Goal: Register for event/course

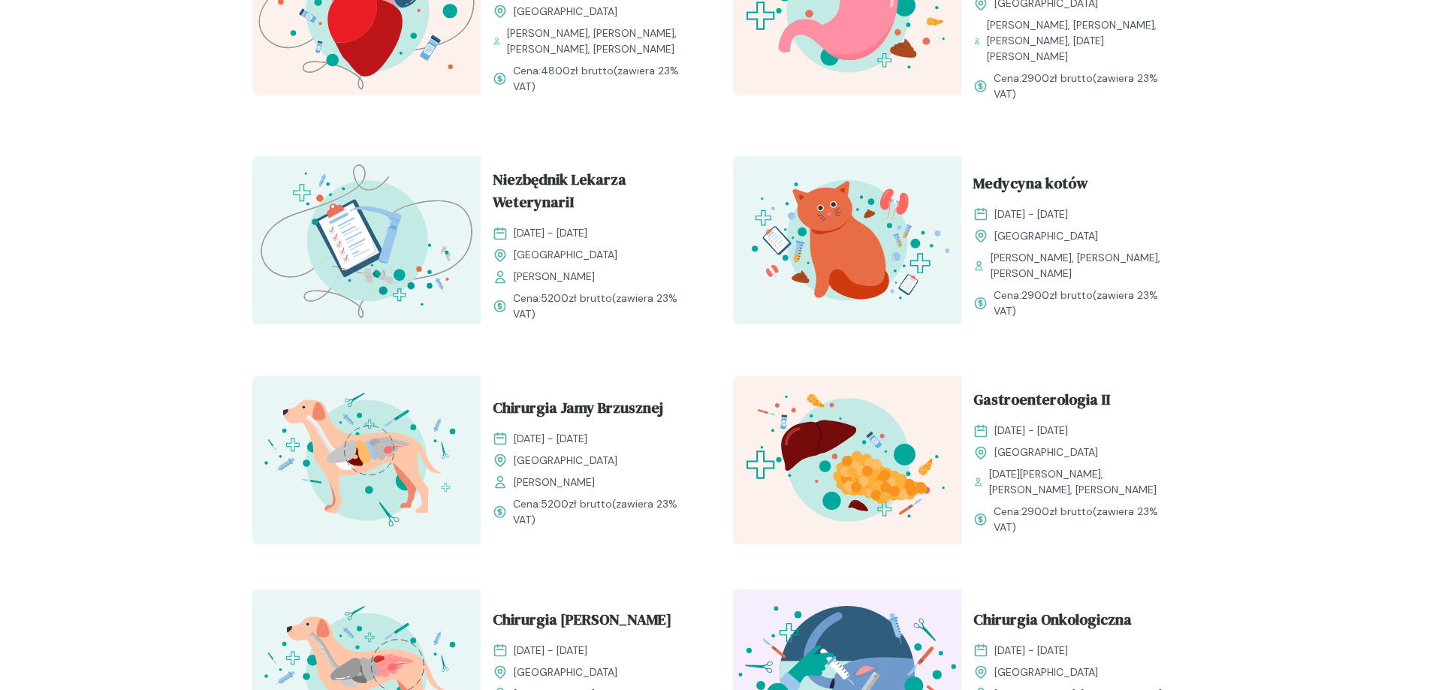
scroll to position [1302, 0]
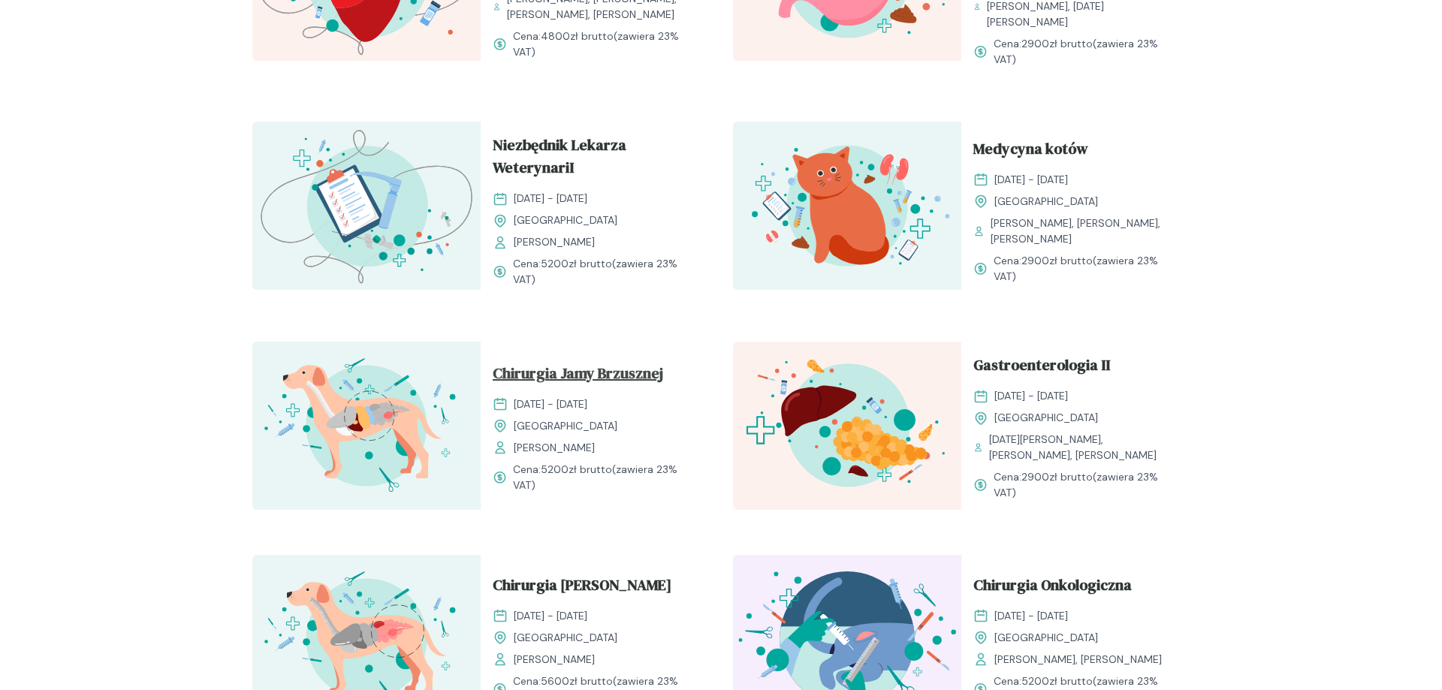
click at [603, 362] on span "Chirurgia Jamy Brzusznej" at bounding box center [578, 376] width 171 height 29
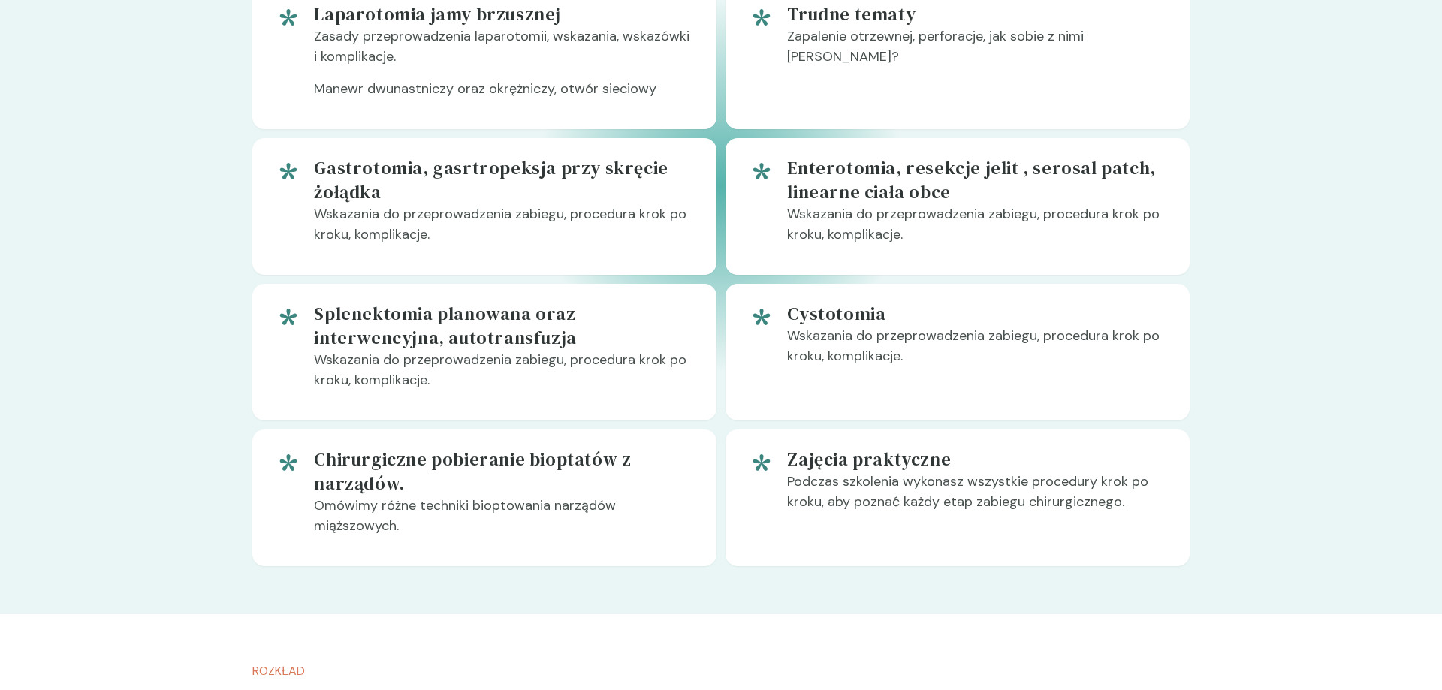
scroll to position [1149, 0]
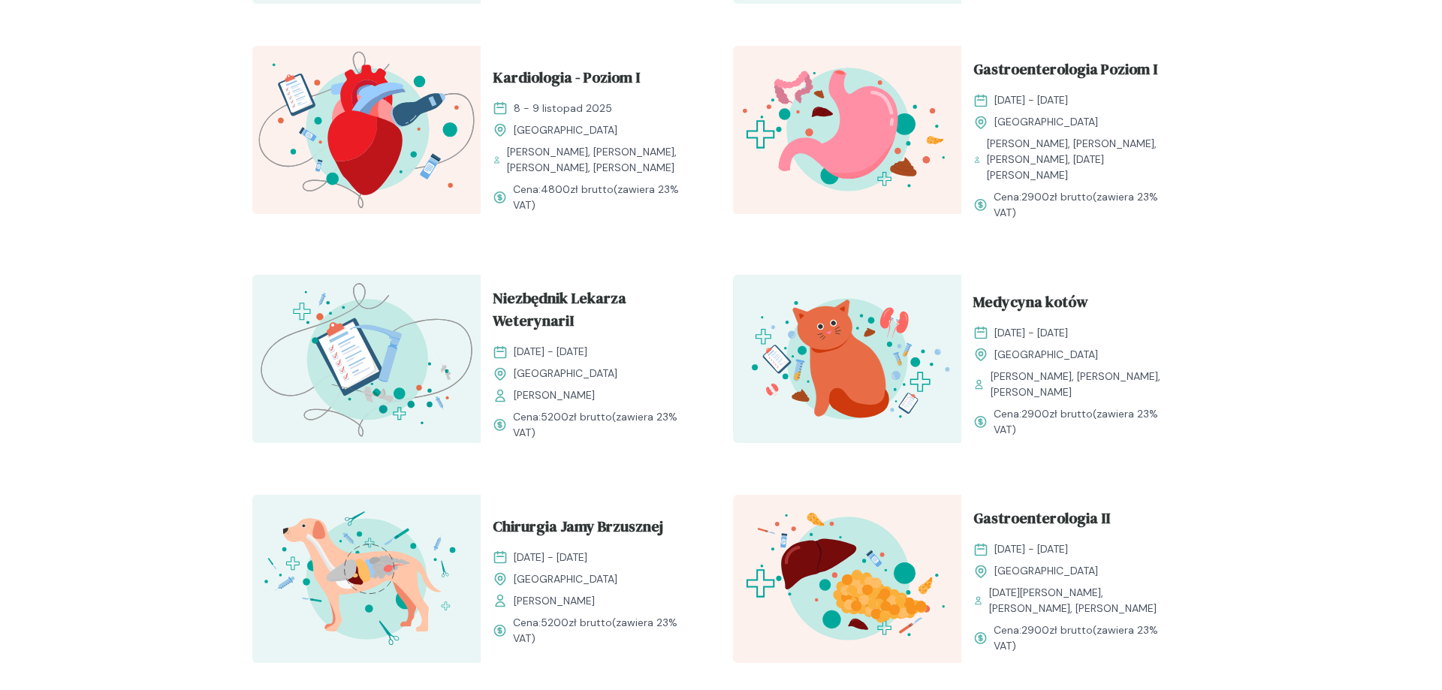
scroll to position [1302, 0]
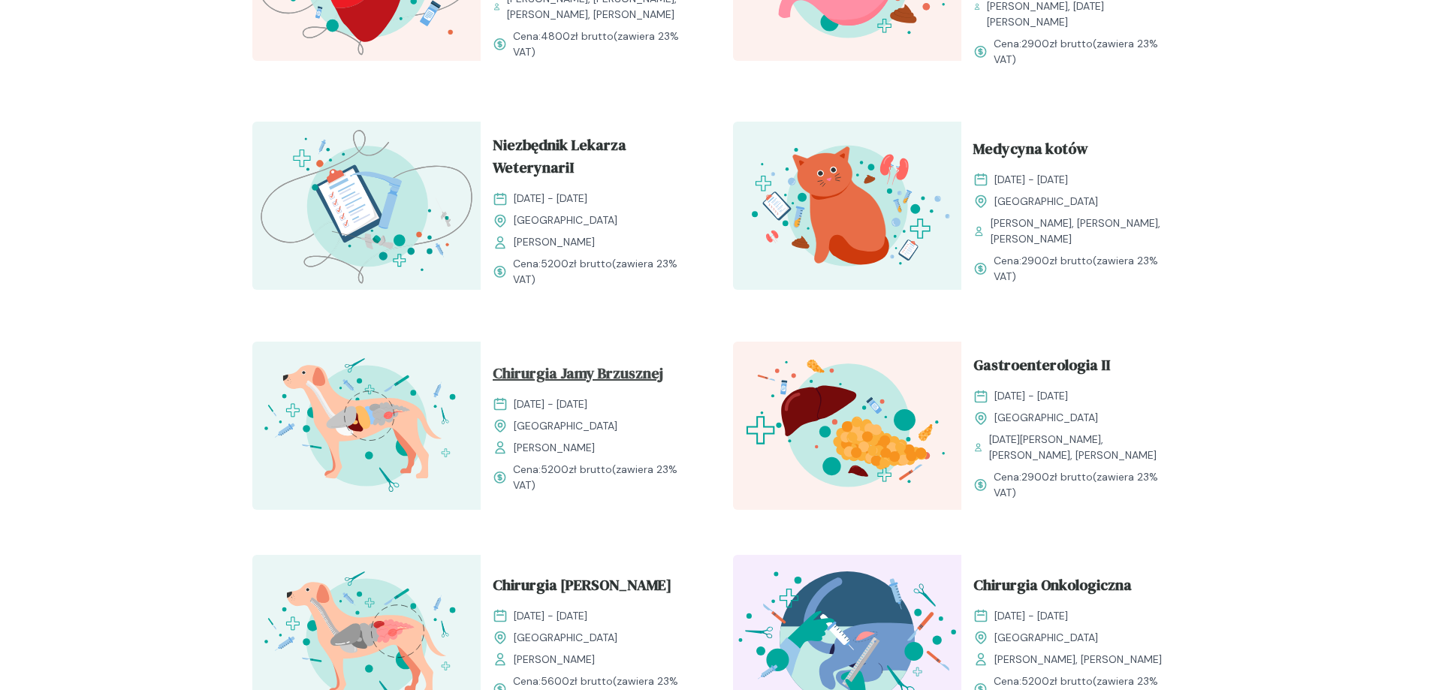
click at [608, 362] on span "Chirurgia Jamy Brzusznej" at bounding box center [578, 376] width 171 height 29
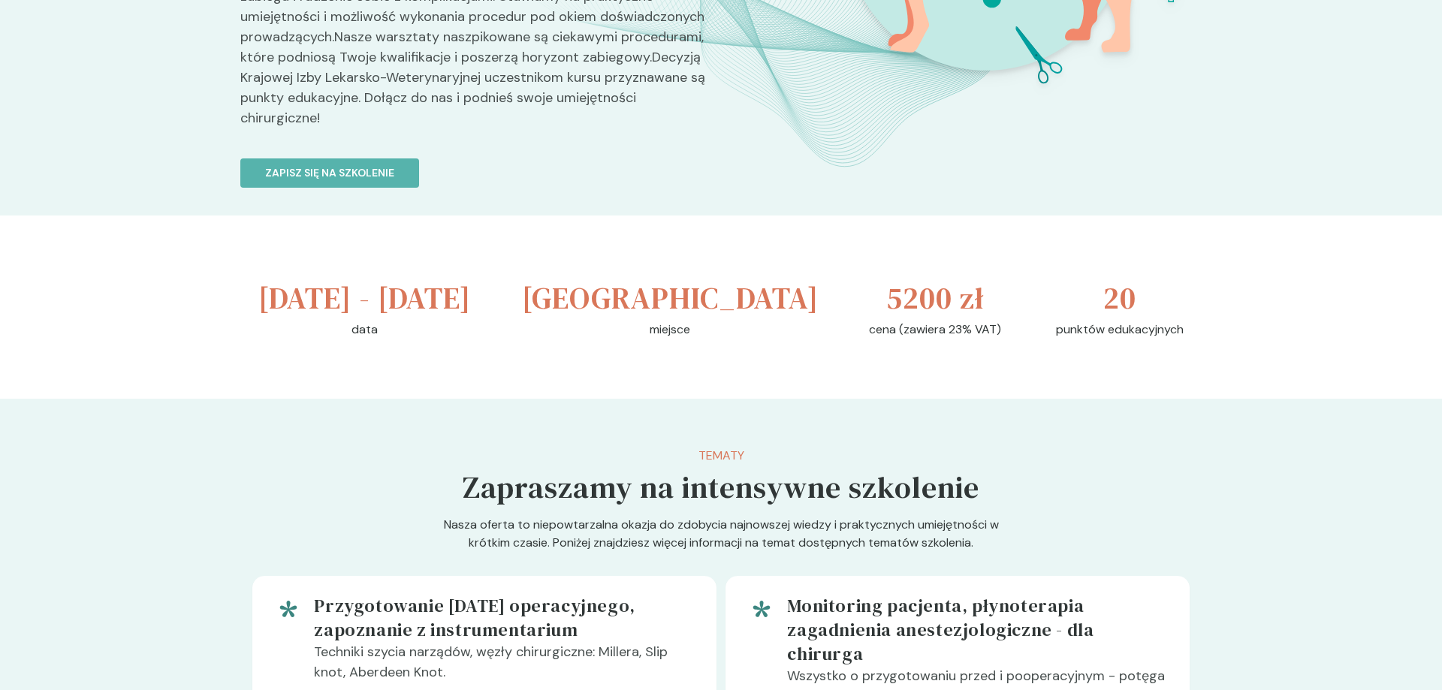
scroll to position [460, 0]
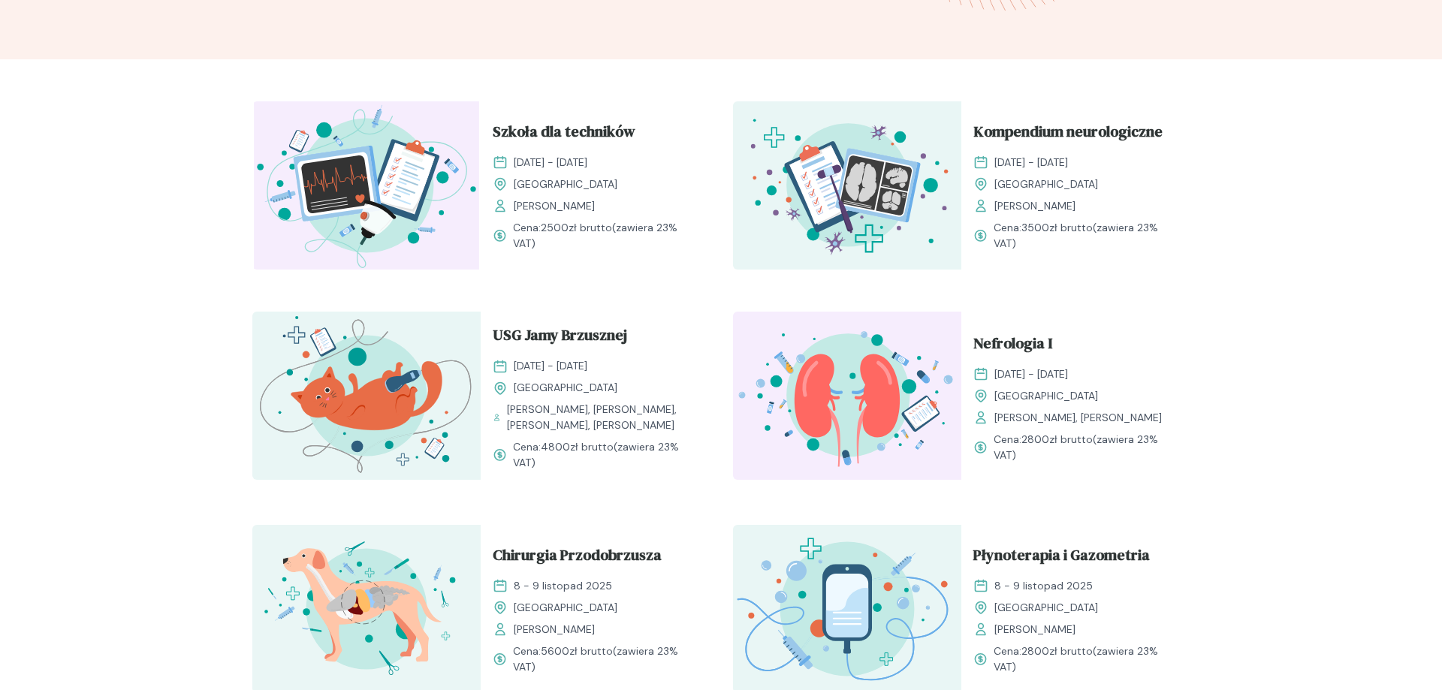
scroll to position [1302, 0]
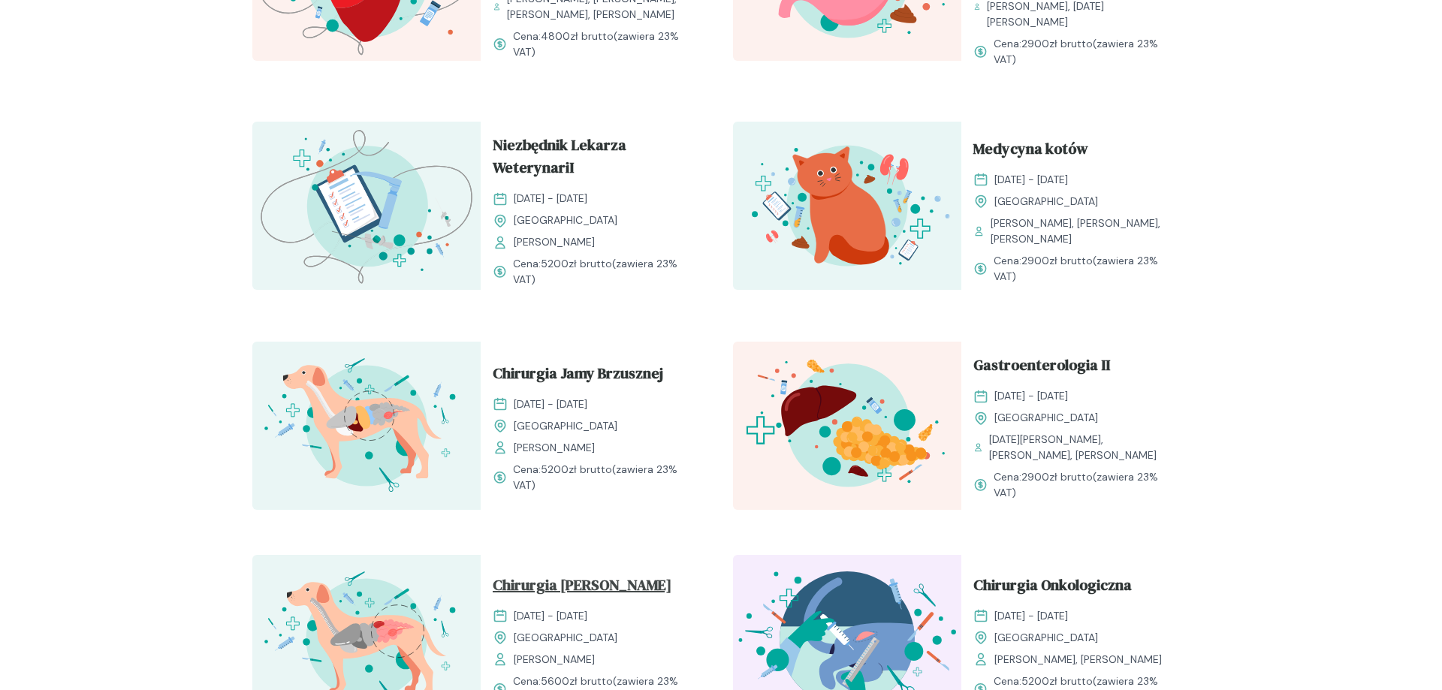
click at [581, 574] on span "Chirurgia [PERSON_NAME]" at bounding box center [582, 588] width 179 height 29
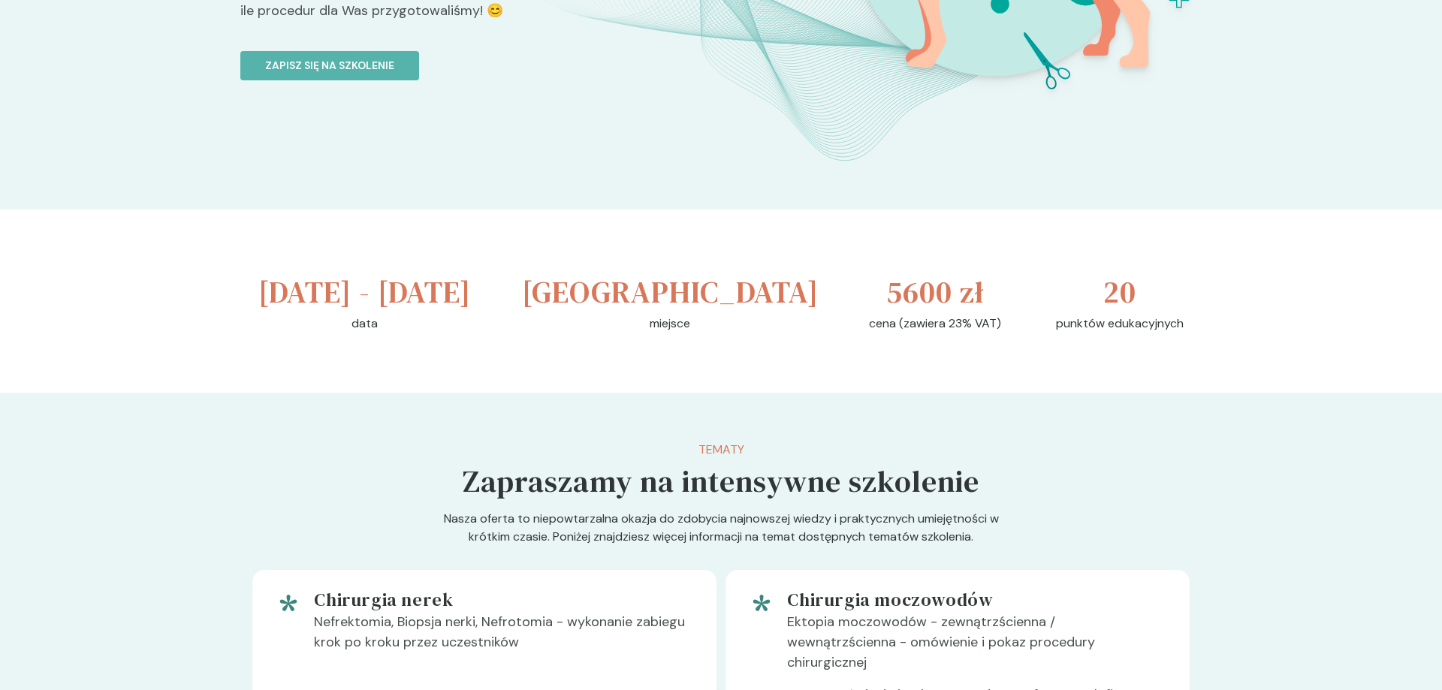
scroll to position [766, 0]
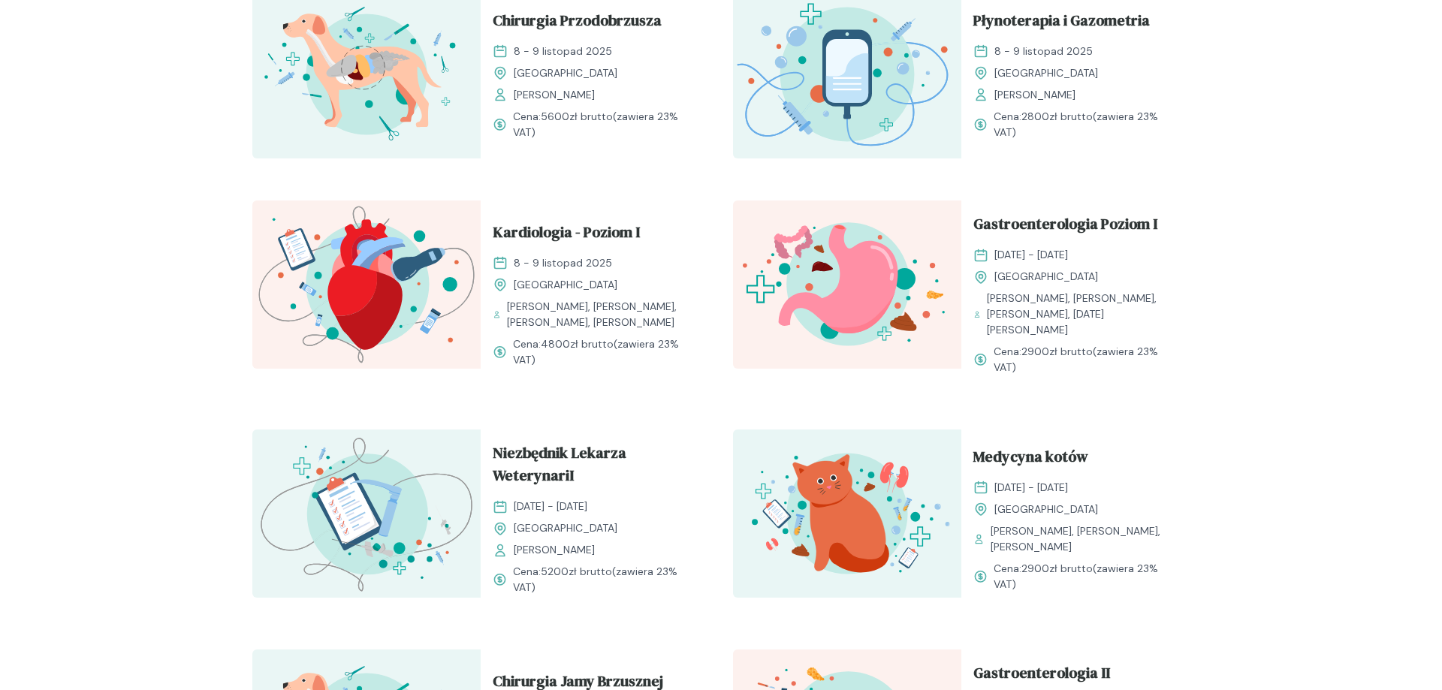
scroll to position [996, 0]
click at [1010, 444] on span "Medycyna kotów" at bounding box center [1030, 458] width 115 height 29
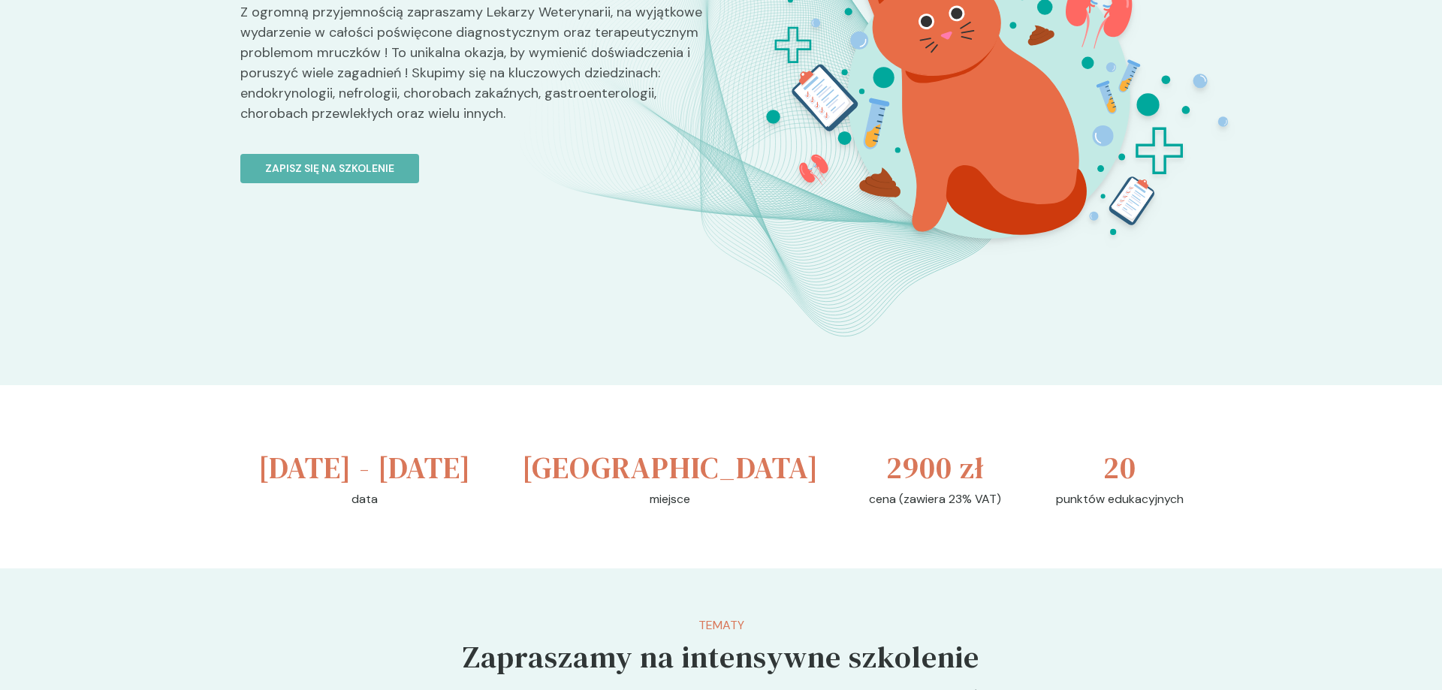
scroll to position [119, 0]
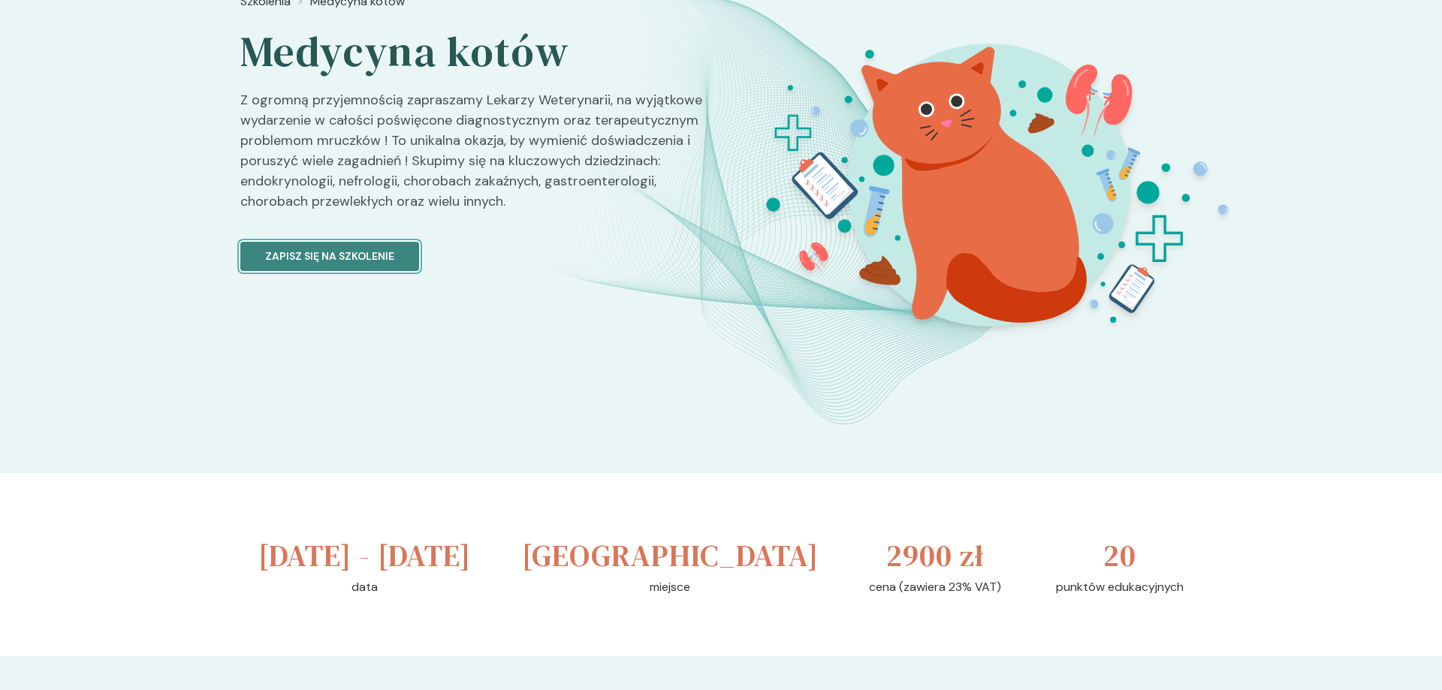
click at [364, 259] on p "Zapisz się na szkolenie" at bounding box center [329, 257] width 129 height 16
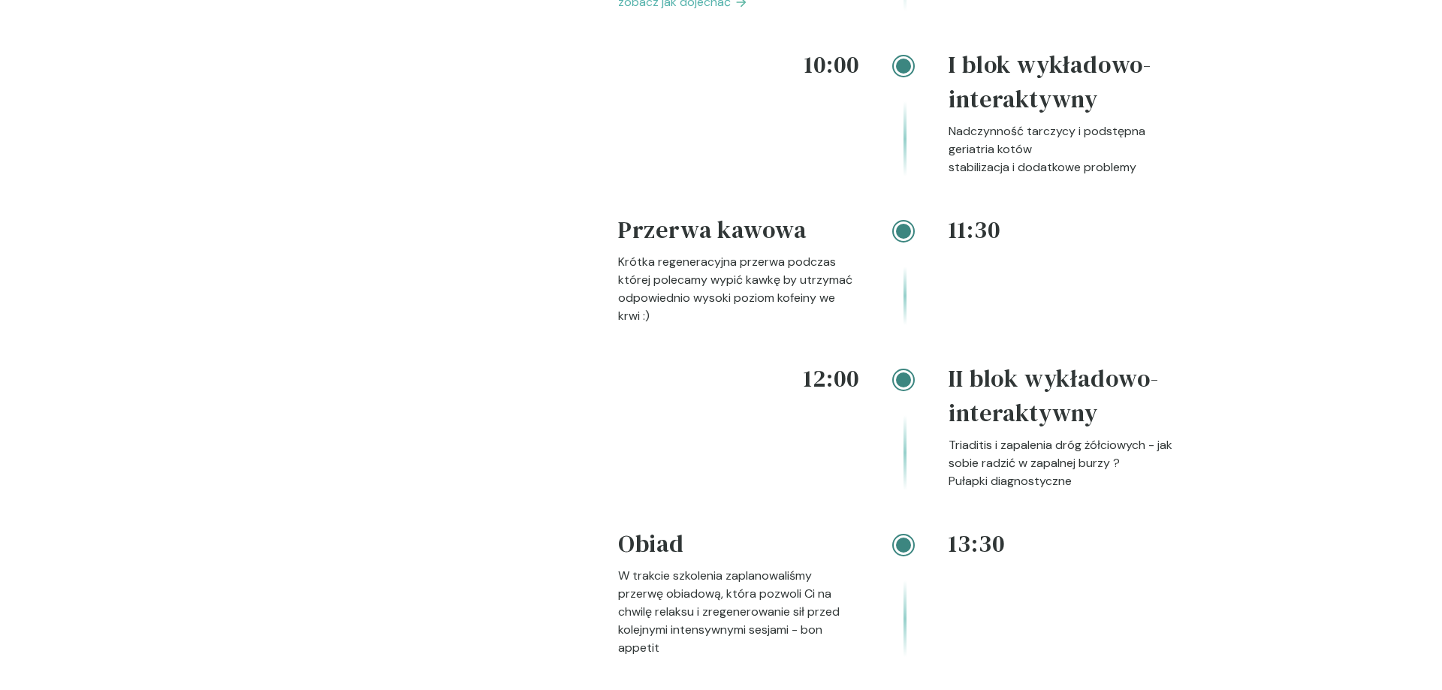
scroll to position [1456, 0]
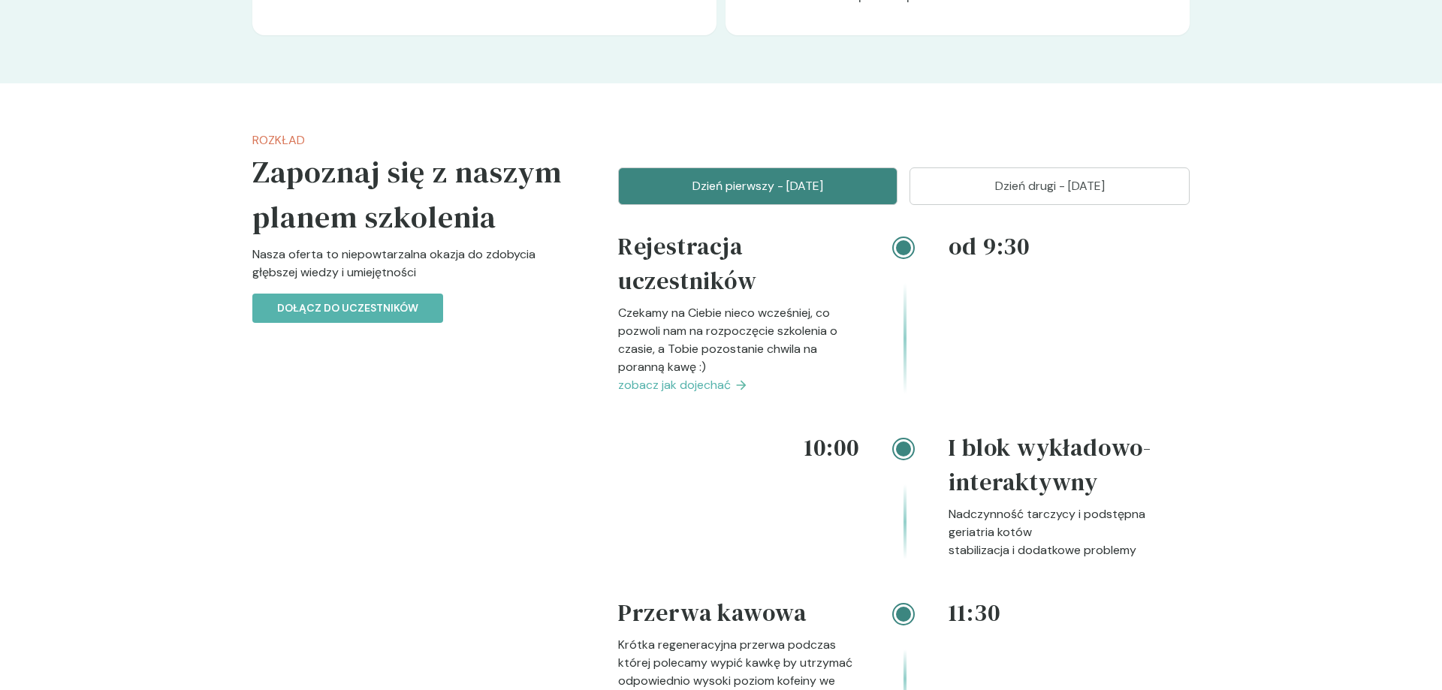
click at [1018, 183] on p "Dzień drugi - [DATE]" at bounding box center [1049, 186] width 243 height 18
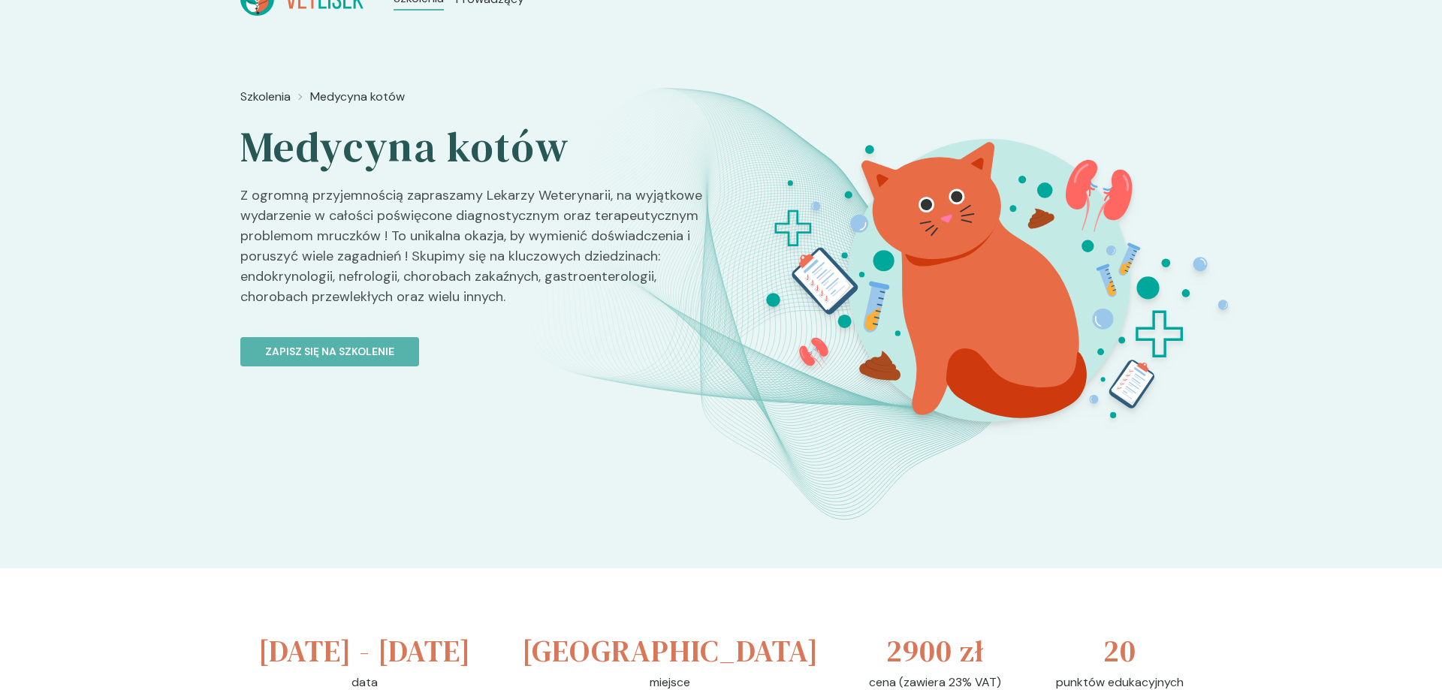
scroll to position [0, 0]
